Goal: Task Accomplishment & Management: Use online tool/utility

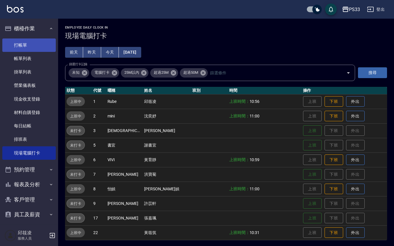
click at [21, 49] on link "打帳單" at bounding box center [29, 44] width 54 height 13
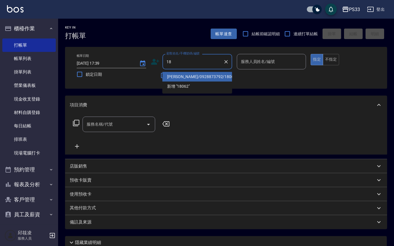
type input "1"
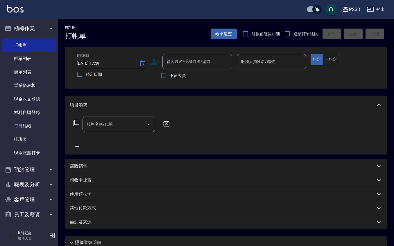
click at [152, 61] on icon at bounding box center [155, 61] width 9 height 9
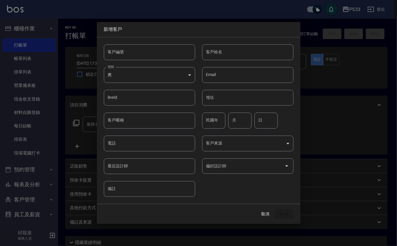
click at [152, 50] on input "客戶編號" at bounding box center [149, 52] width 91 height 16
type input "240628"
type input "阮淇祐"
type input "95"
type input "6"
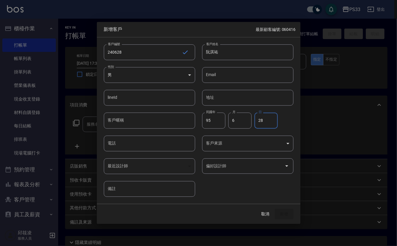
type input "28"
type input "0928680370"
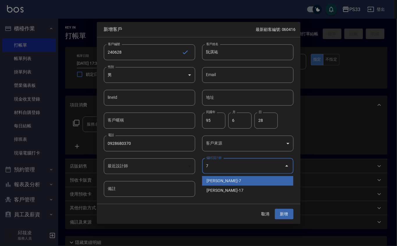
type input "洪寶菊"
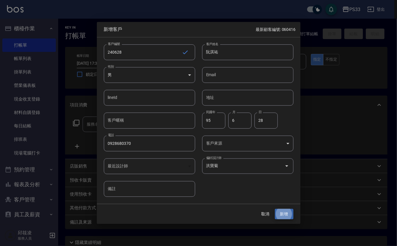
click at [275, 208] on button "新增" at bounding box center [284, 213] width 19 height 11
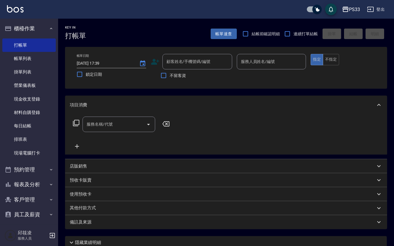
click at [152, 66] on div "顧客姓名/手機號碼/編號 顧客姓名/手機號碼/編號" at bounding box center [191, 61] width 81 height 15
click at [153, 65] on icon at bounding box center [155, 61] width 9 height 9
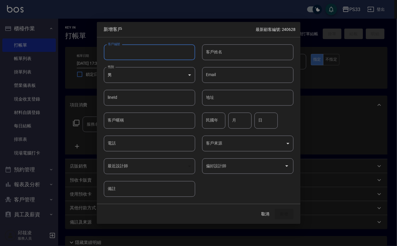
click at [151, 50] on input "客戶編號" at bounding box center [149, 52] width 91 height 16
type input "060131"
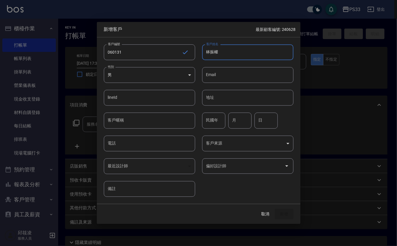
type input "林振權"
type input "93"
type input "1"
type input "31"
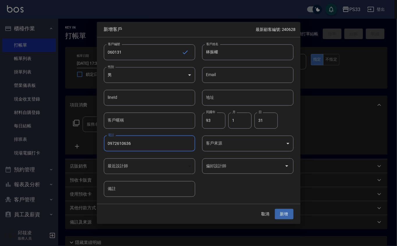
type input "0972610636"
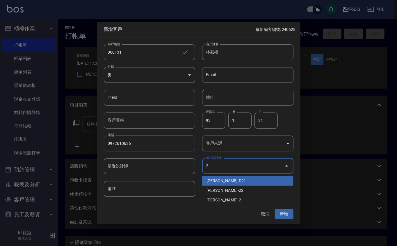
type input "[PERSON_NAME]"
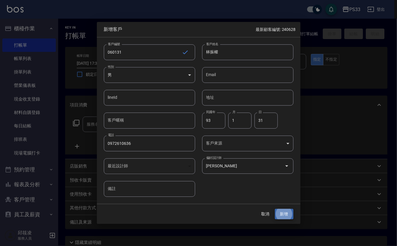
click at [275, 208] on button "新增" at bounding box center [284, 213] width 19 height 11
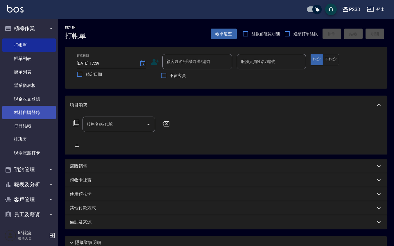
click at [34, 114] on link "材料自購登錄" at bounding box center [29, 112] width 54 height 13
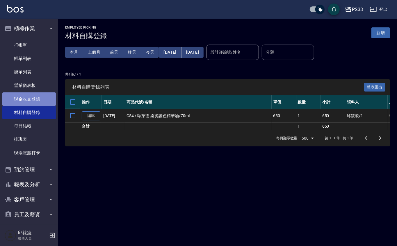
click at [31, 96] on link "現金收支登錄" at bounding box center [29, 98] width 54 height 13
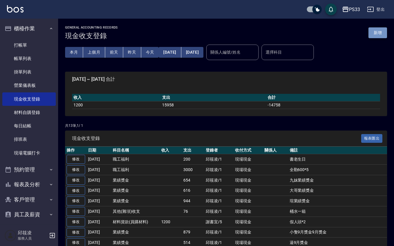
click at [376, 31] on button "新增" at bounding box center [378, 32] width 19 height 11
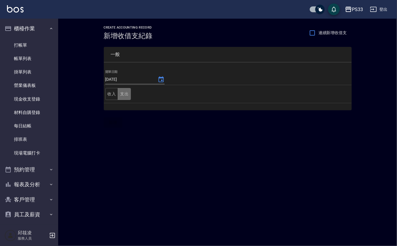
click at [129, 99] on button "支出" at bounding box center [124, 94] width 13 height 12
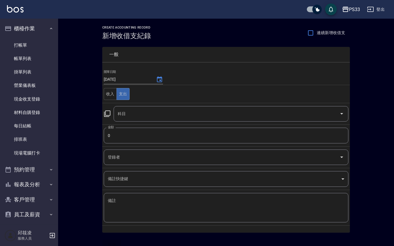
click at [120, 140] on input "0" at bounding box center [226, 135] width 245 height 16
type input "30"
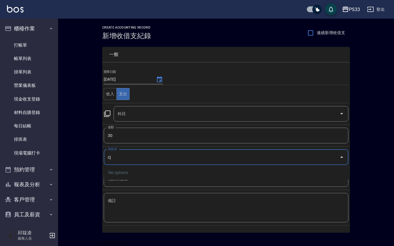
type input "c"
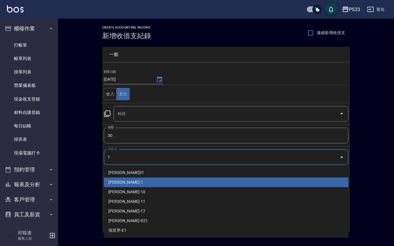
type input "[PERSON_NAME]-1"
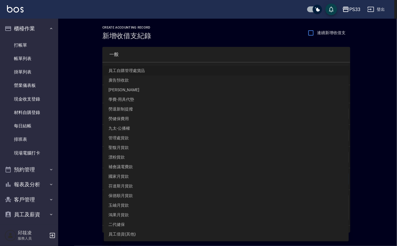
click at [78, 148] on div at bounding box center [198, 123] width 397 height 246
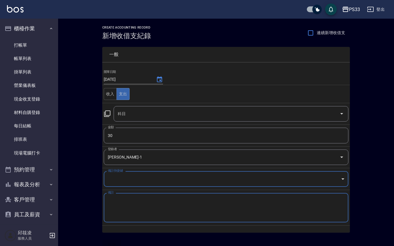
click at [136, 216] on textarea "備註" at bounding box center [226, 208] width 237 height 20
type textarea "z"
type textarea "匯費"
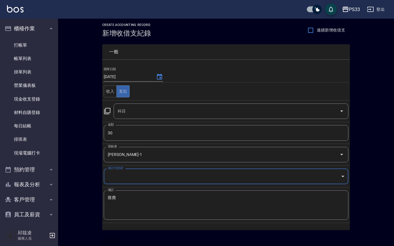
scroll to position [12, 0]
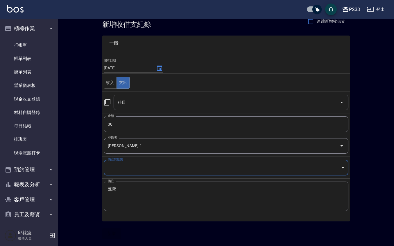
click at [83, 185] on div "CREATE ACCOUNTING RECORD 新增收借支紀錄 連續新增收借支 一般 開單日期 [DATE] 收入 支出 科目 科目 金額 30 金額 登錄…" at bounding box center [226, 126] width 336 height 238
click at [171, 93] on td "科目 科目" at bounding box center [226, 102] width 248 height 22
click at [171, 98] on input "科目" at bounding box center [226, 102] width 221 height 10
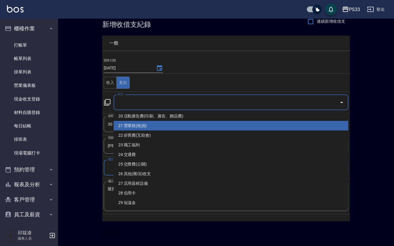
scroll to position [155, 0]
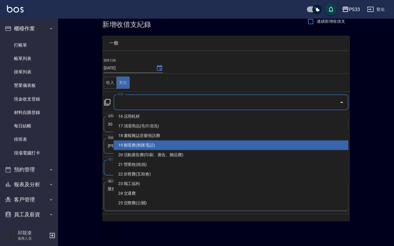
click at [148, 146] on li "19 郵電費(郵匯電話)" at bounding box center [231, 145] width 235 height 10
type input "19 郵電費(郵匯電話)"
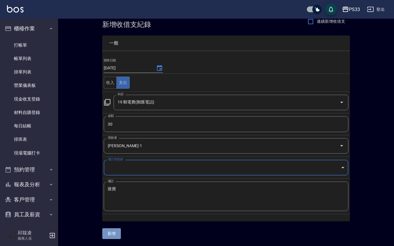
click at [116, 231] on button "新增" at bounding box center [111, 233] width 19 height 11
